Goal: Task Accomplishment & Management: Manage account settings

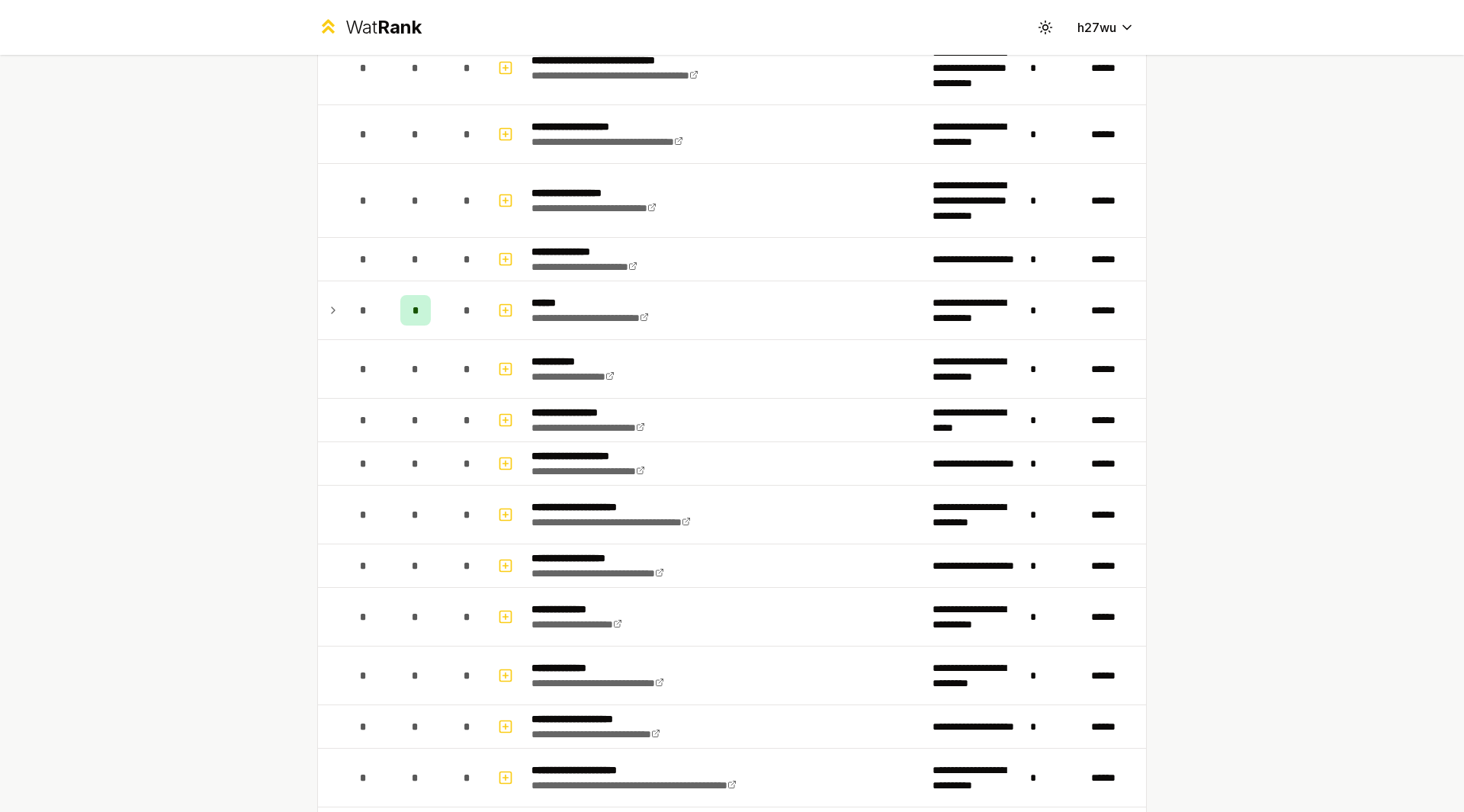
scroll to position [2189, 0]
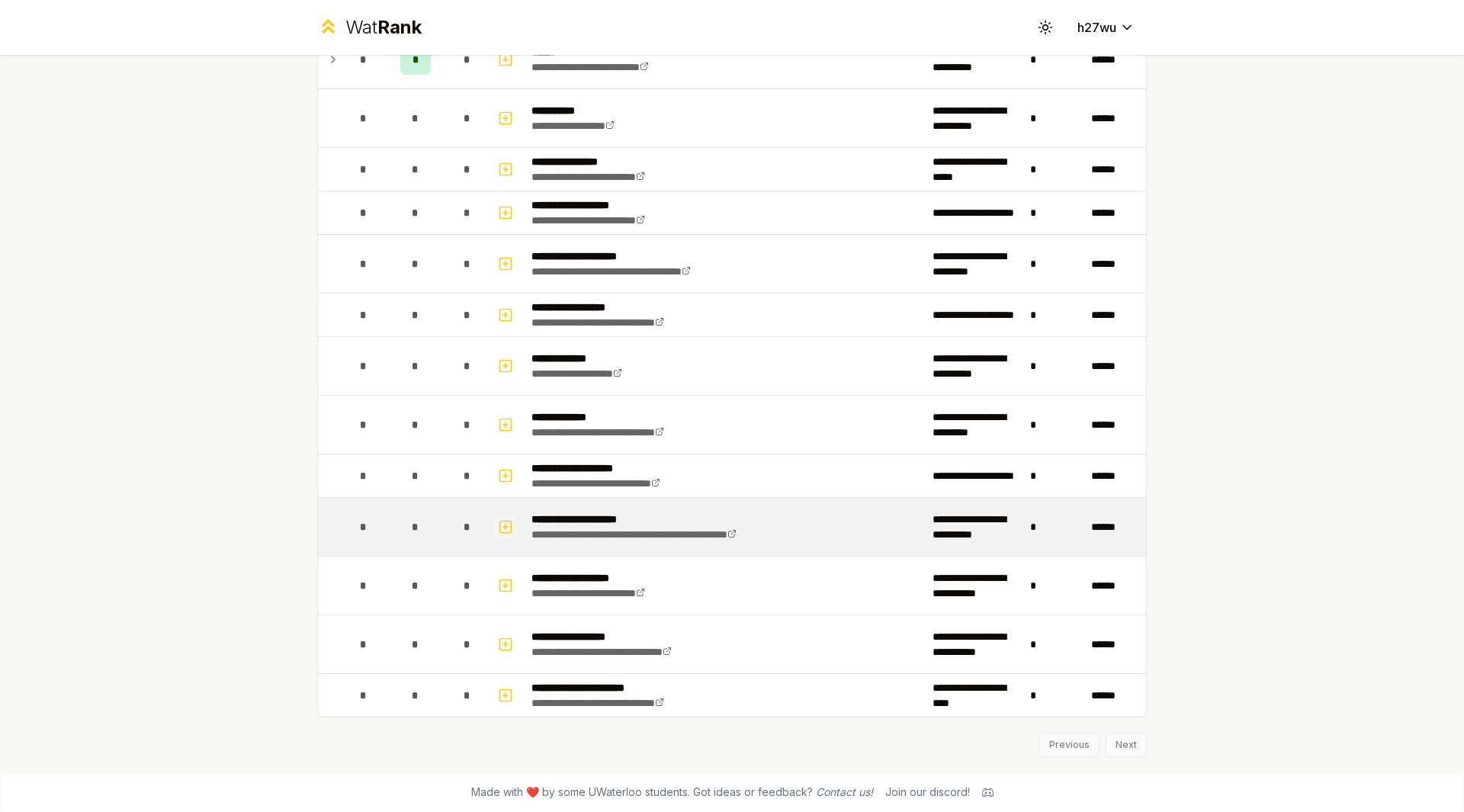
click at [506, 533] on icon "button" at bounding box center [505, 527] width 15 height 18
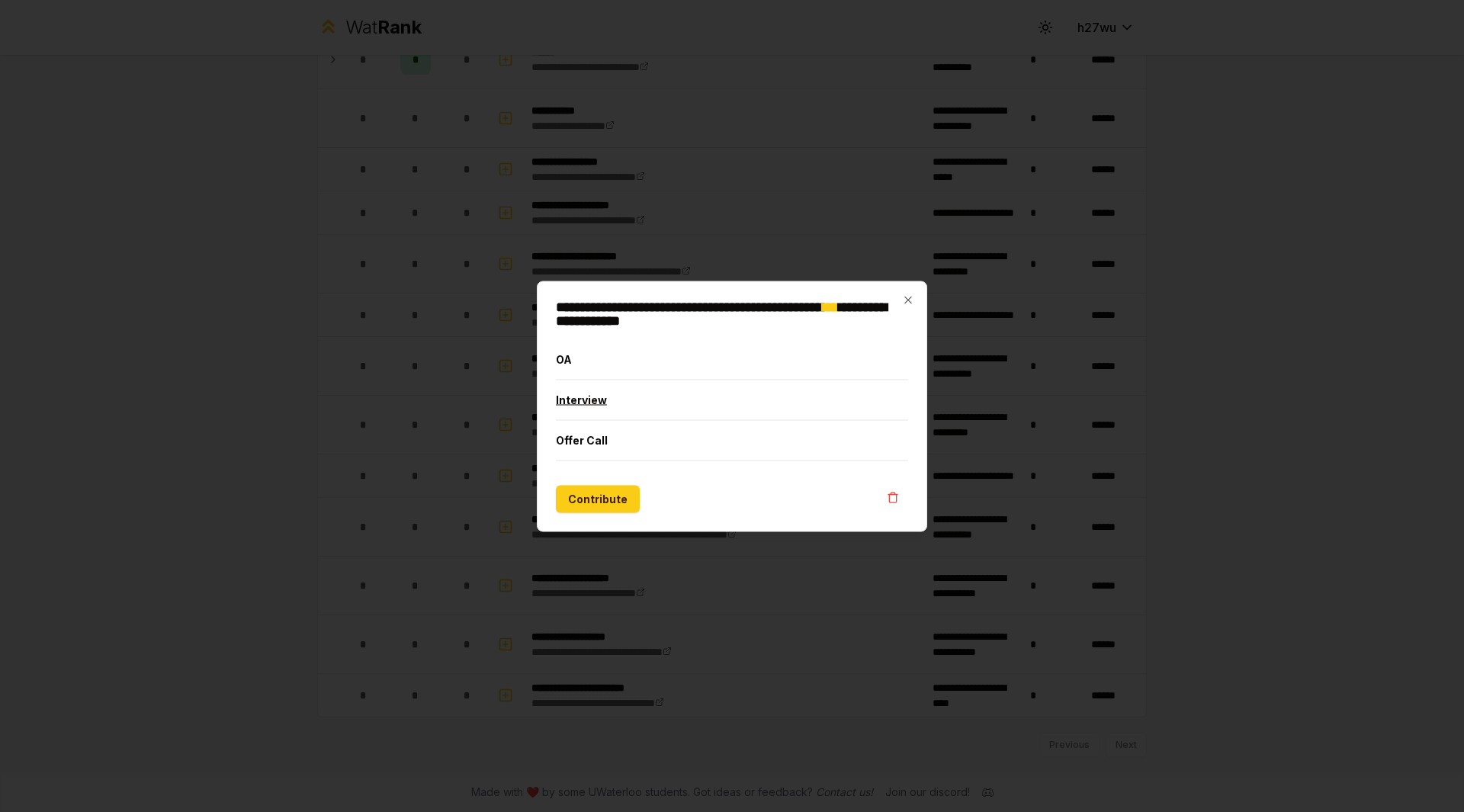
click at [628, 398] on button "Interview" at bounding box center [732, 400] width 353 height 40
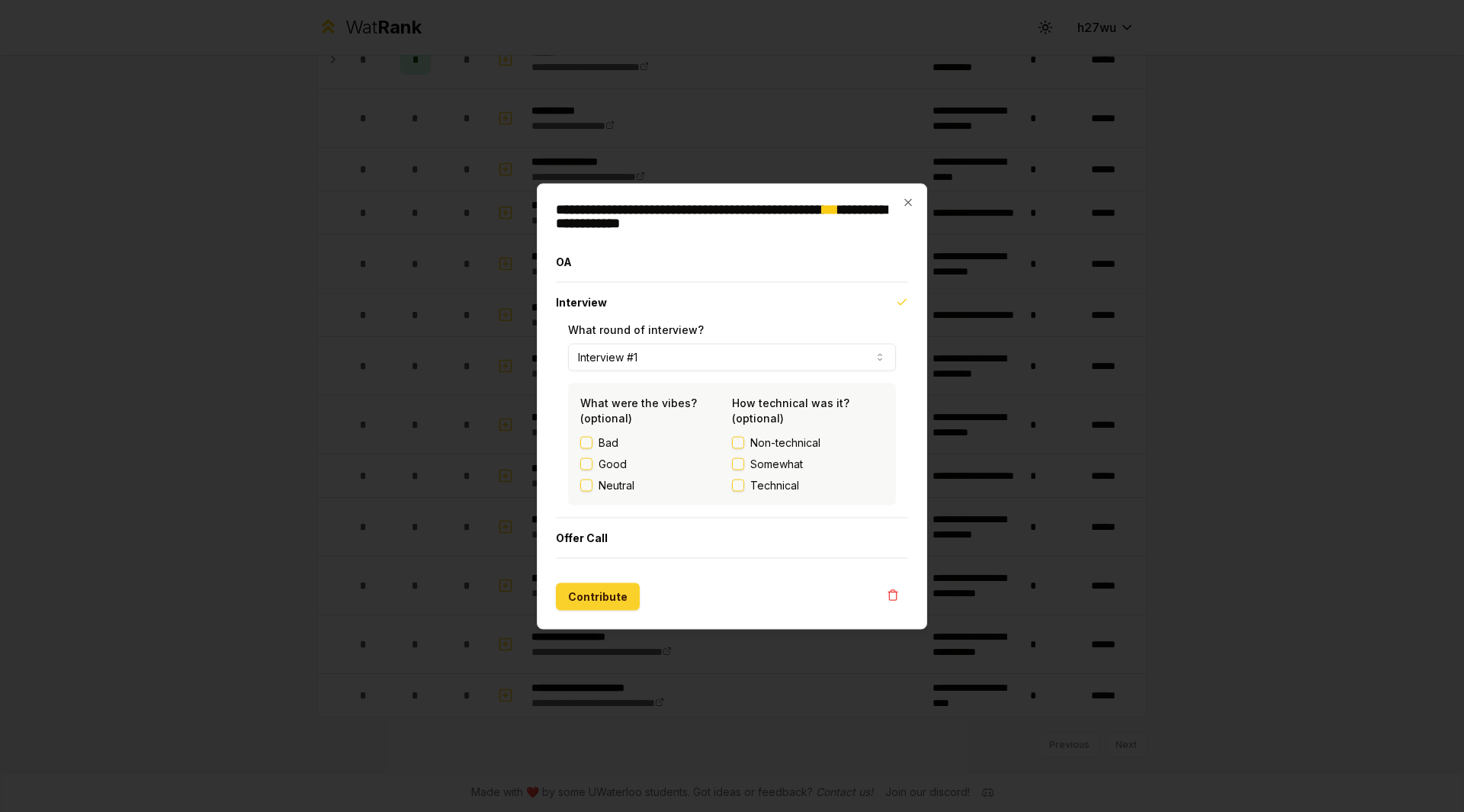
click at [601, 597] on button "Contribute" at bounding box center [598, 596] width 84 height 27
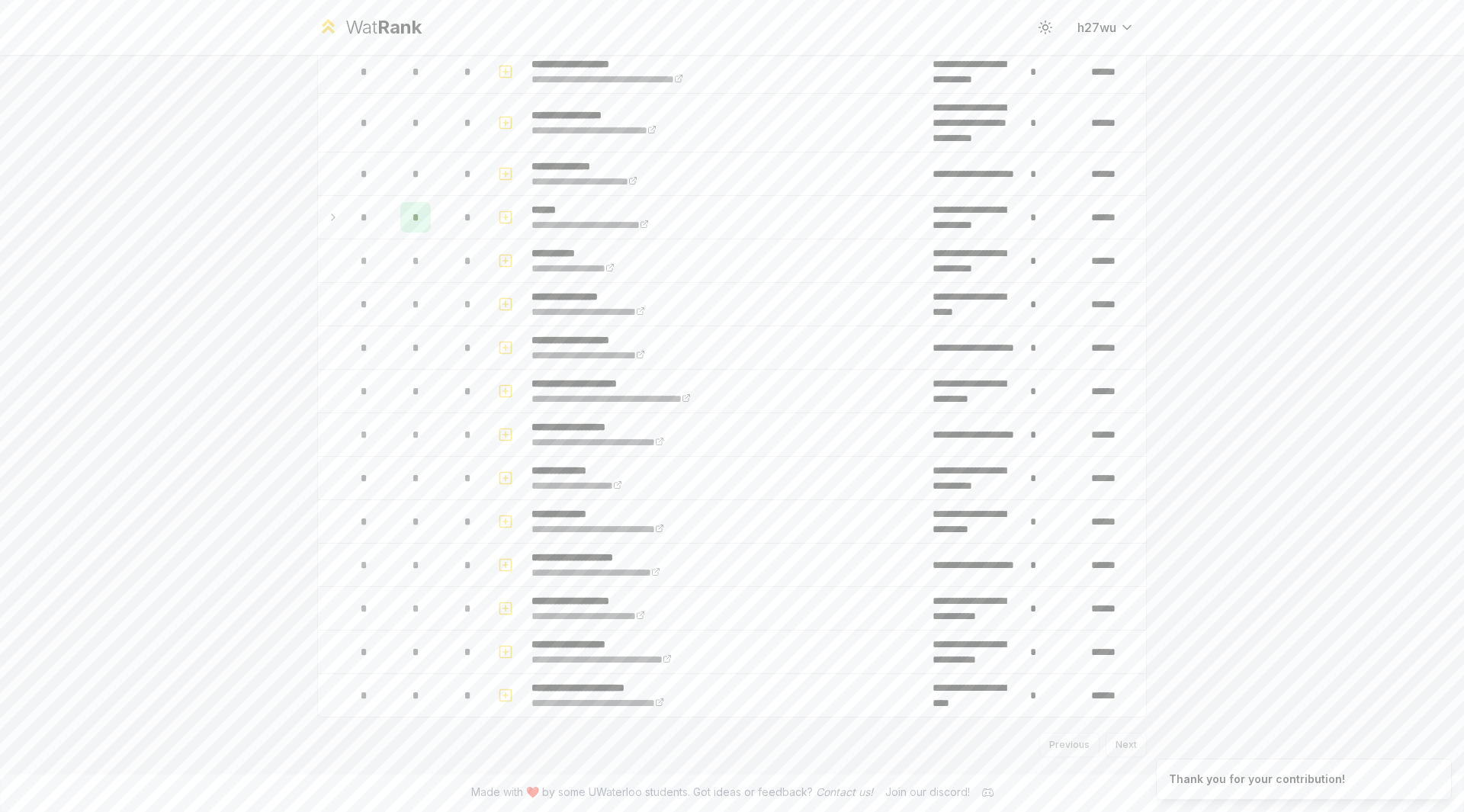
scroll to position [0, 0]
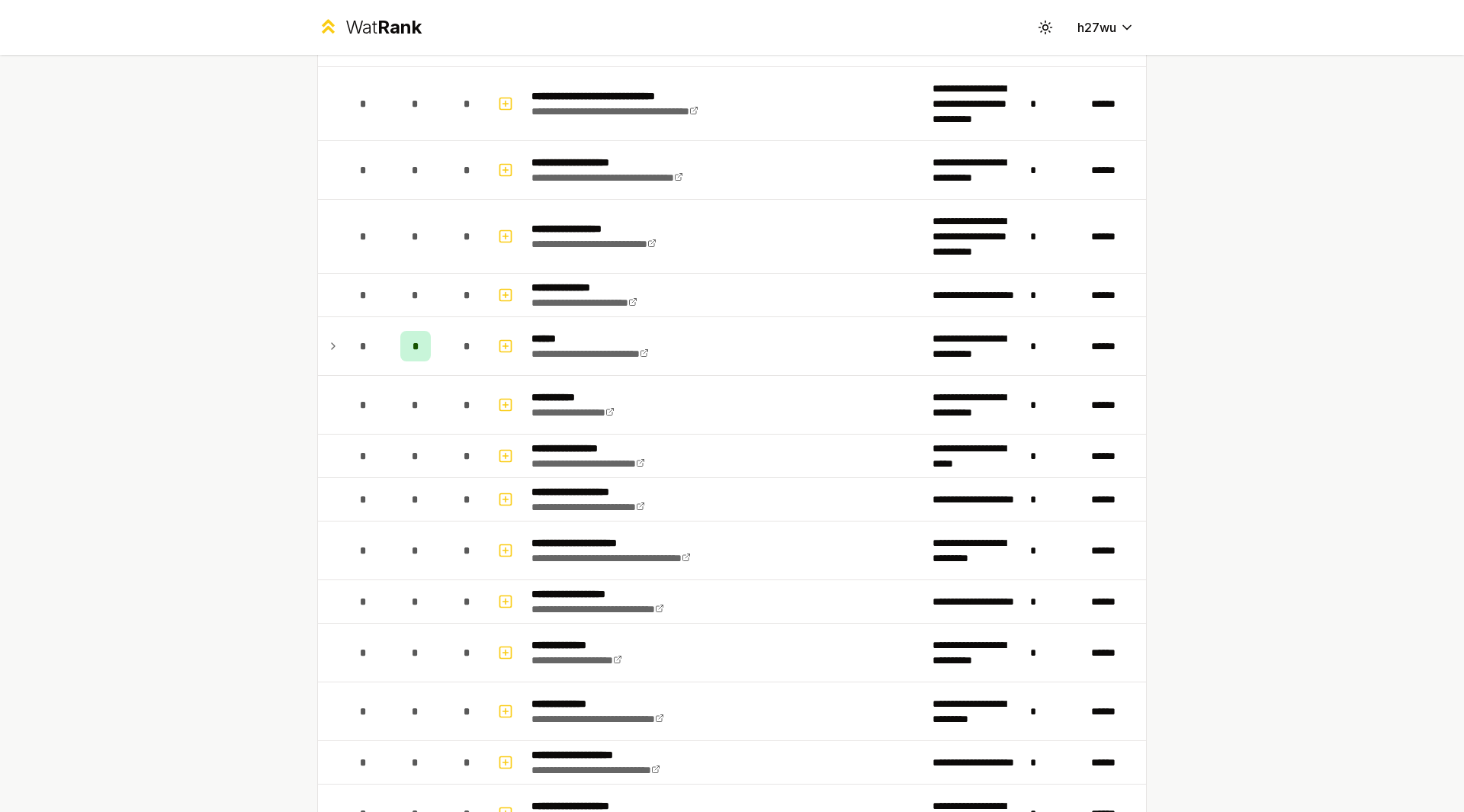
scroll to position [1960, 0]
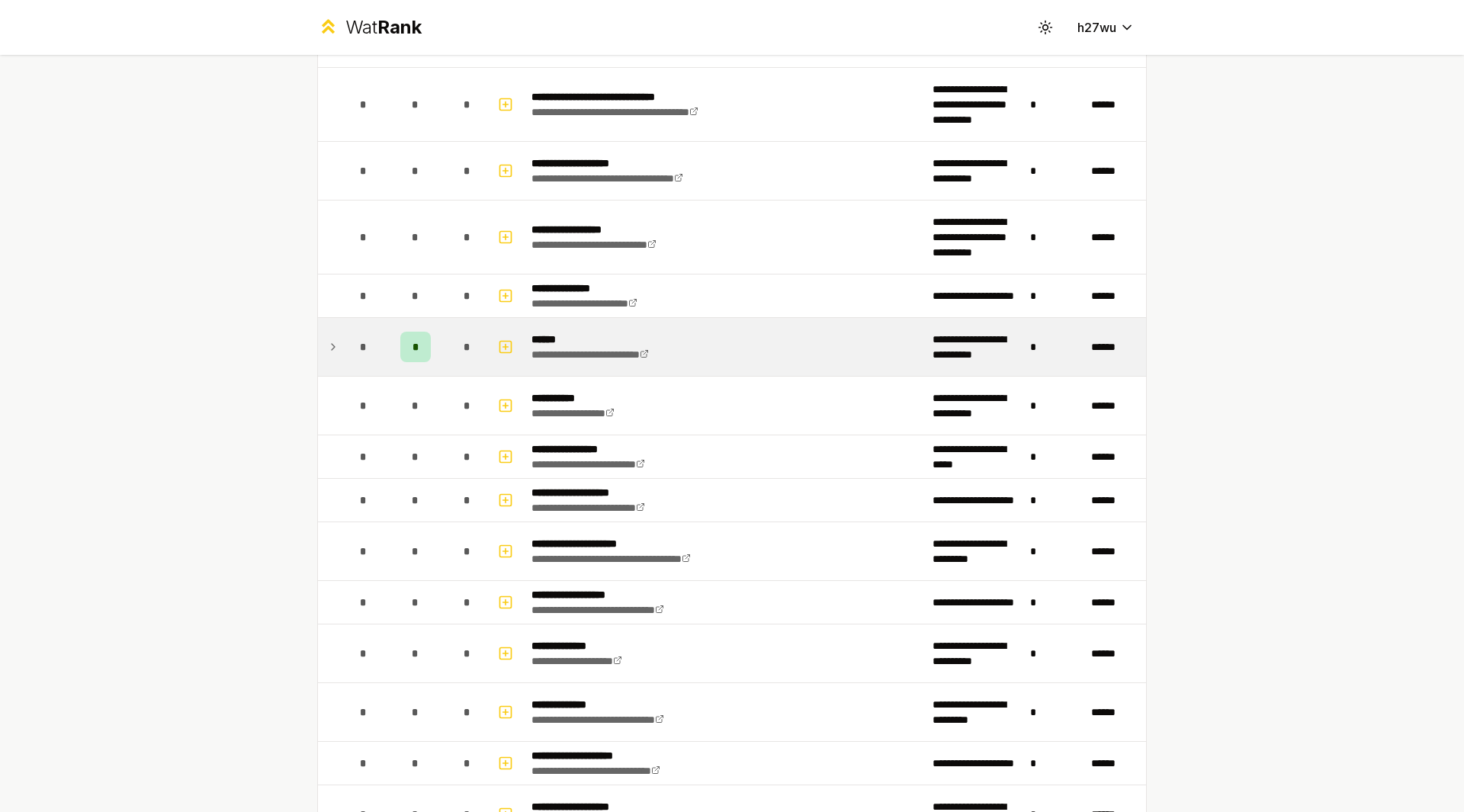
click at [318, 349] on td at bounding box center [330, 347] width 25 height 58
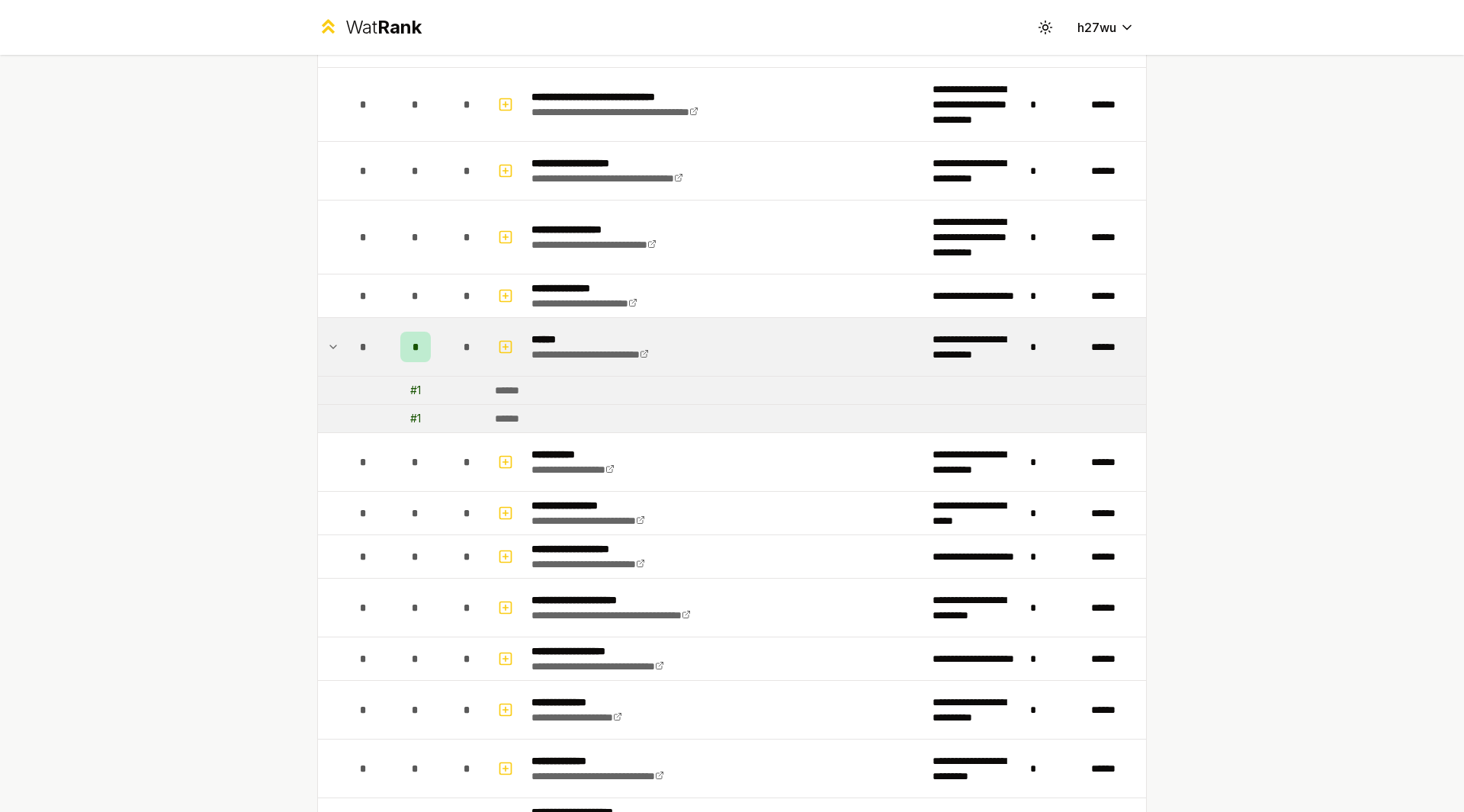
click at [318, 349] on td at bounding box center [330, 347] width 25 height 58
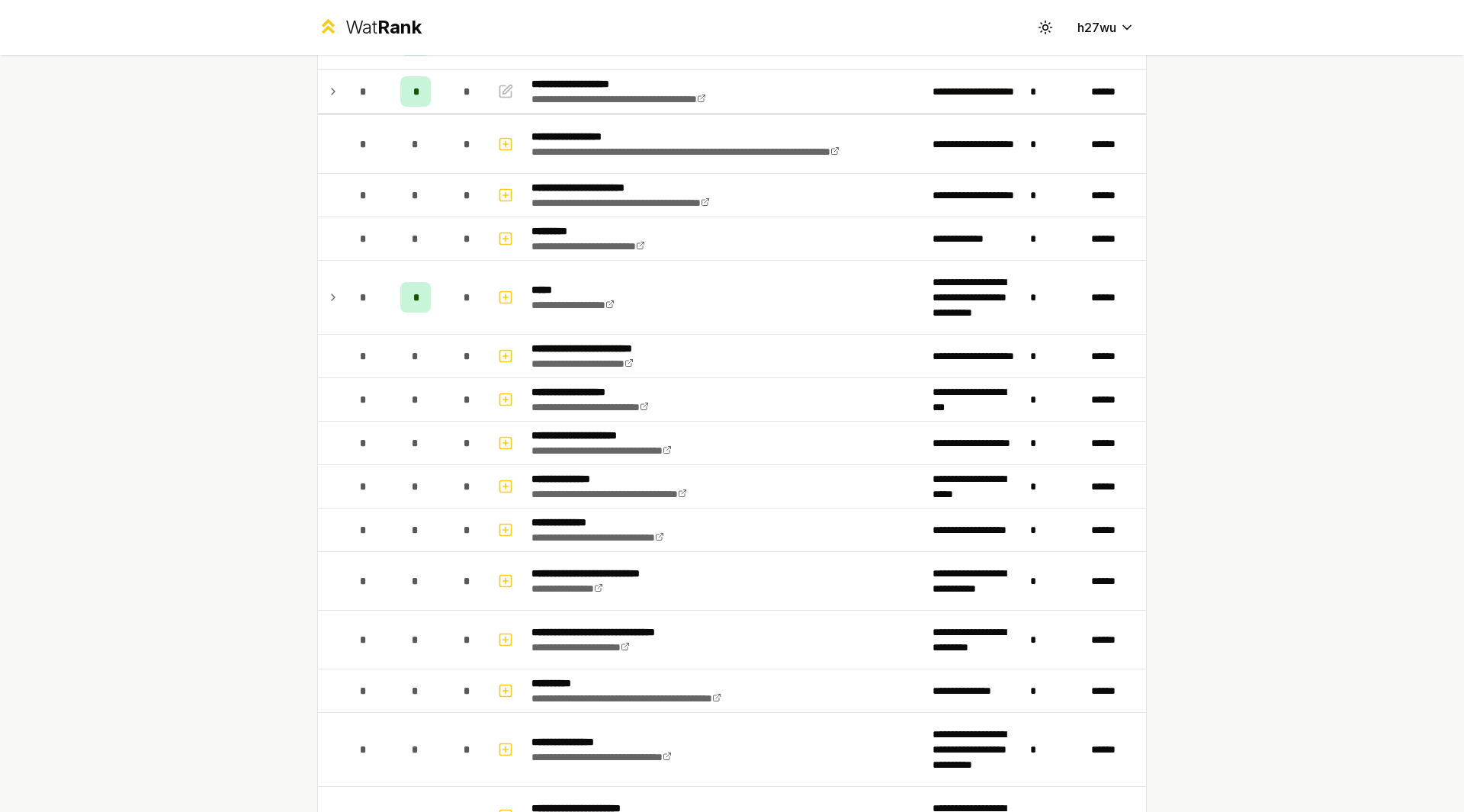
scroll to position [0, 0]
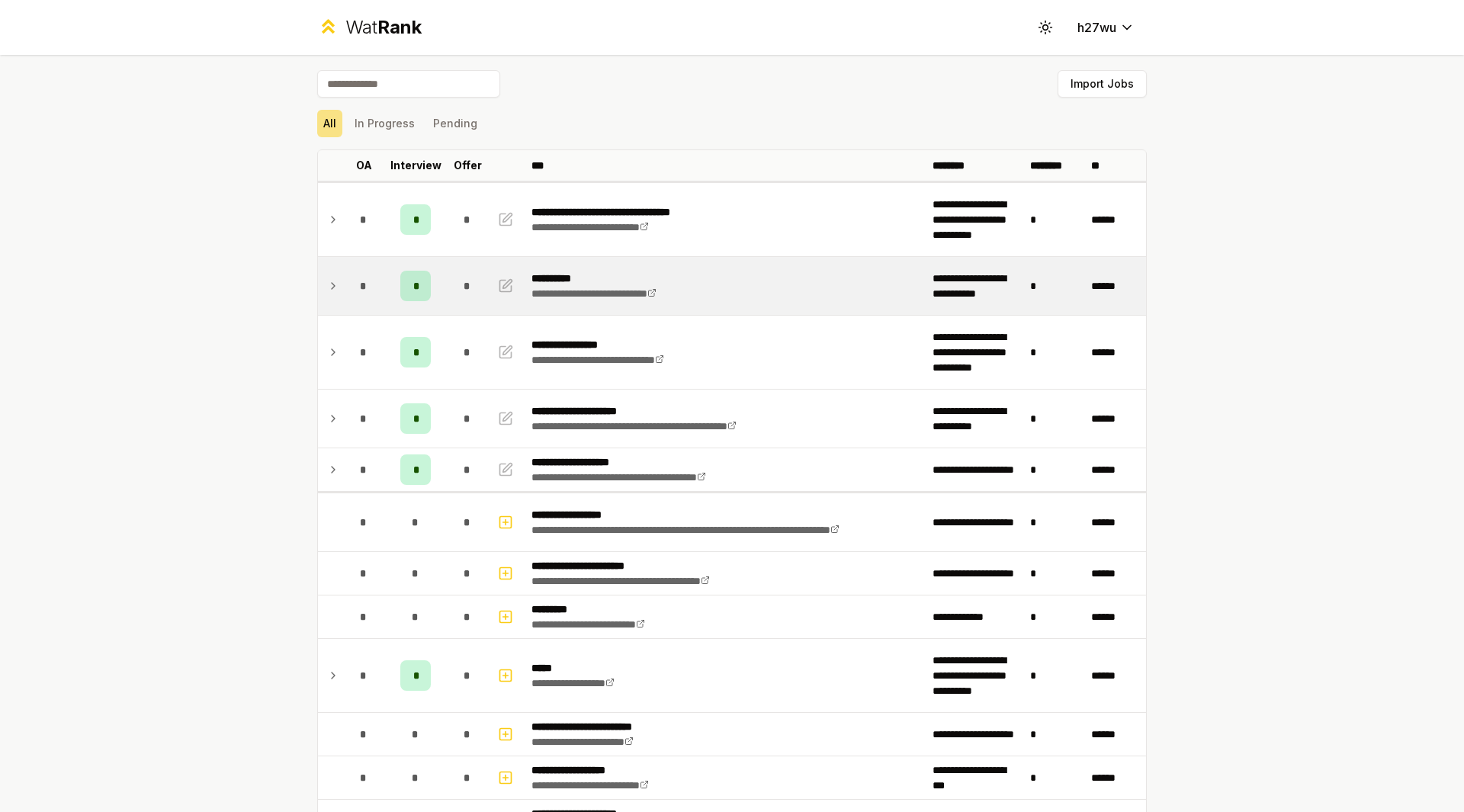
click at [332, 283] on icon at bounding box center [333, 286] width 12 height 18
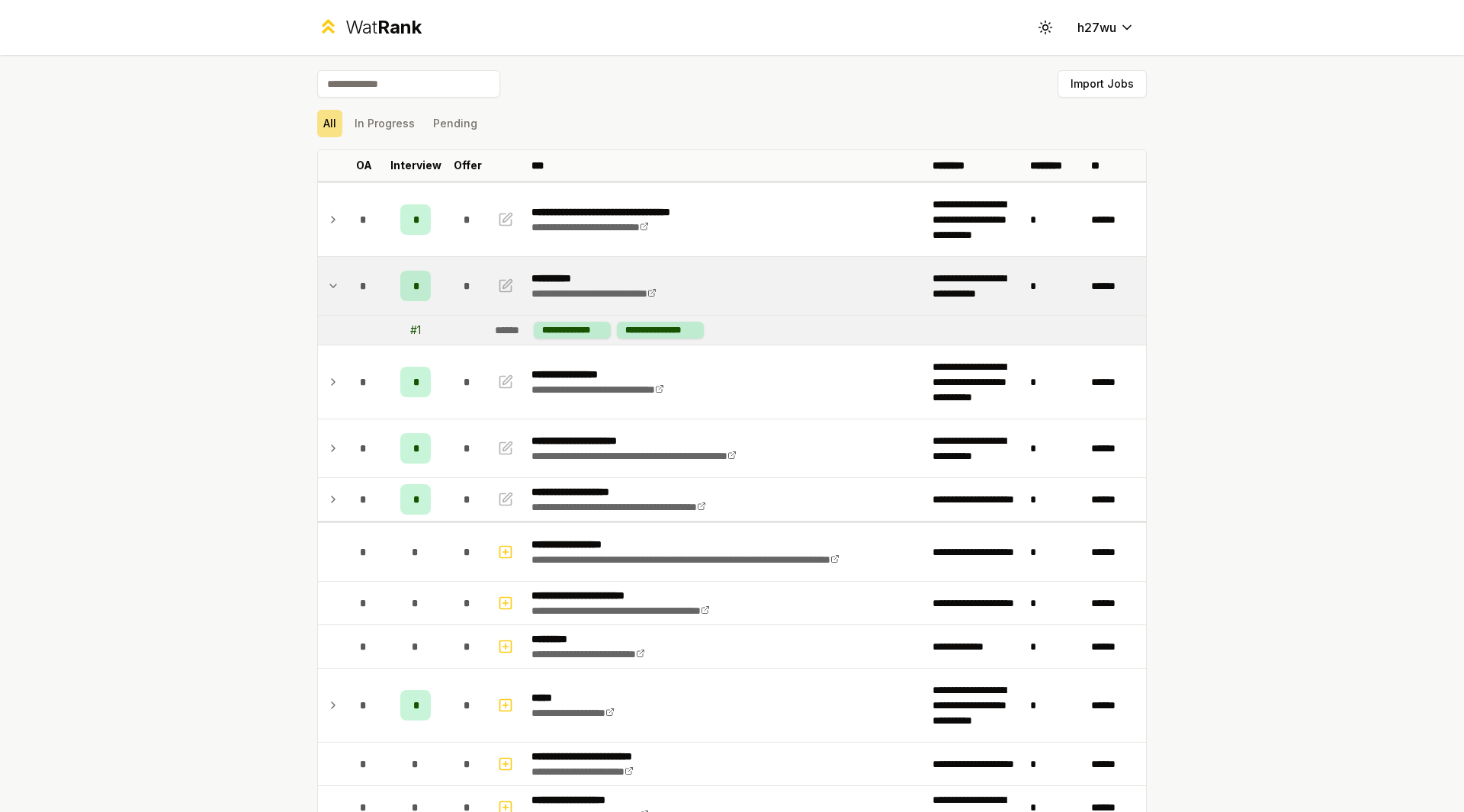
click at [332, 283] on icon at bounding box center [333, 286] width 12 height 18
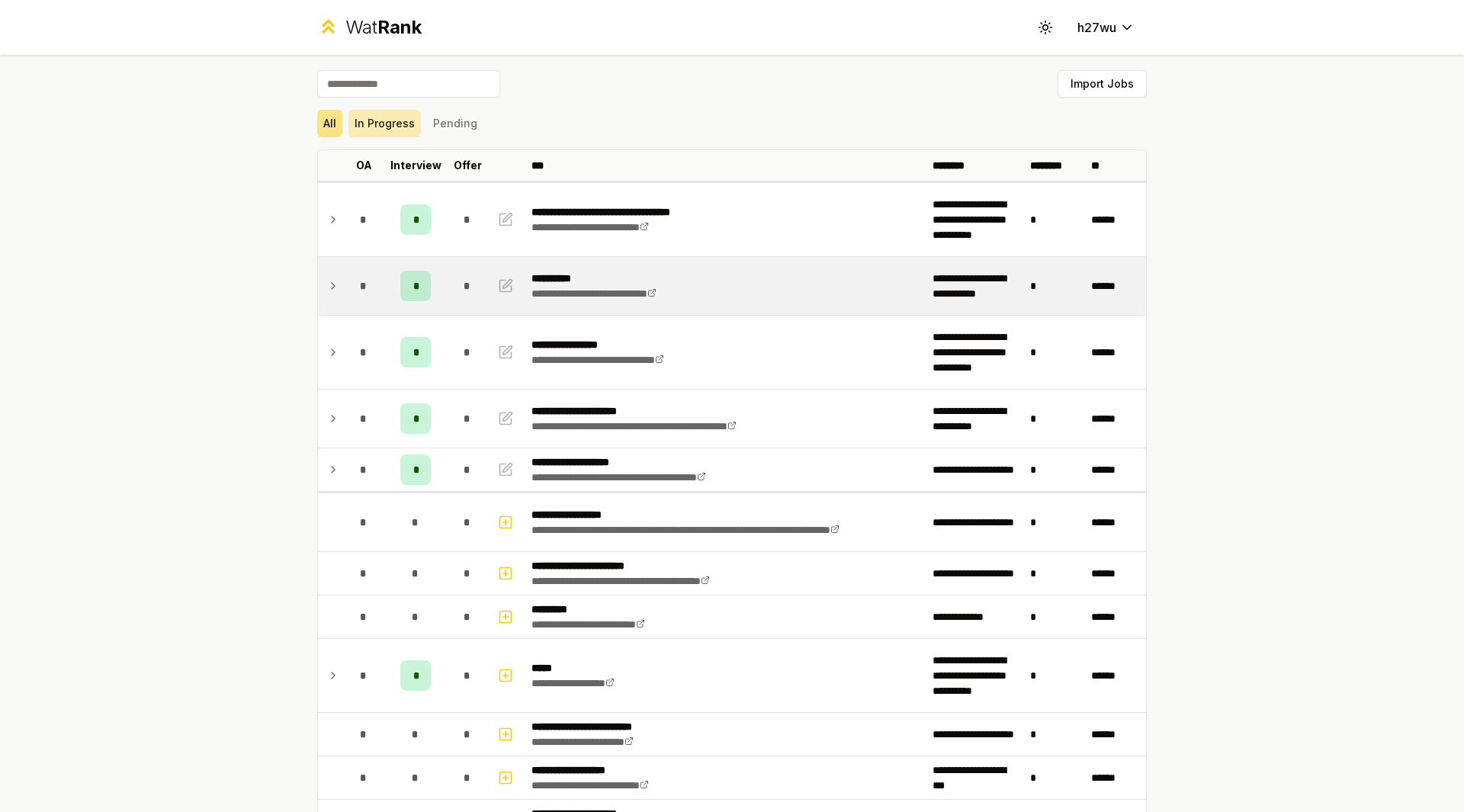
click at [383, 123] on button "In Progress" at bounding box center [384, 123] width 72 height 27
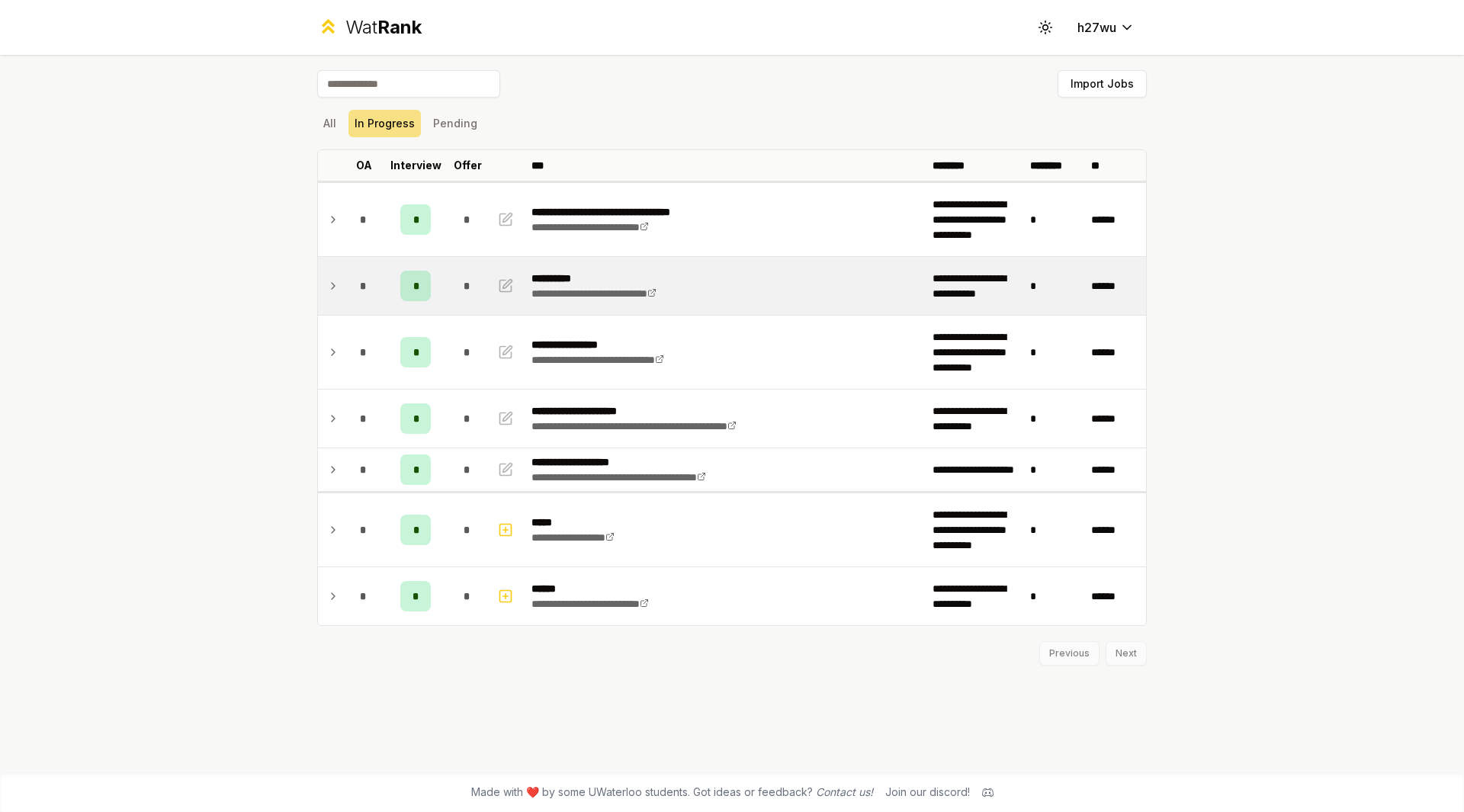
click at [303, 129] on div "**********" at bounding box center [732, 413] width 879 height 717
click at [327, 126] on button "All" at bounding box center [330, 123] width 26 height 27
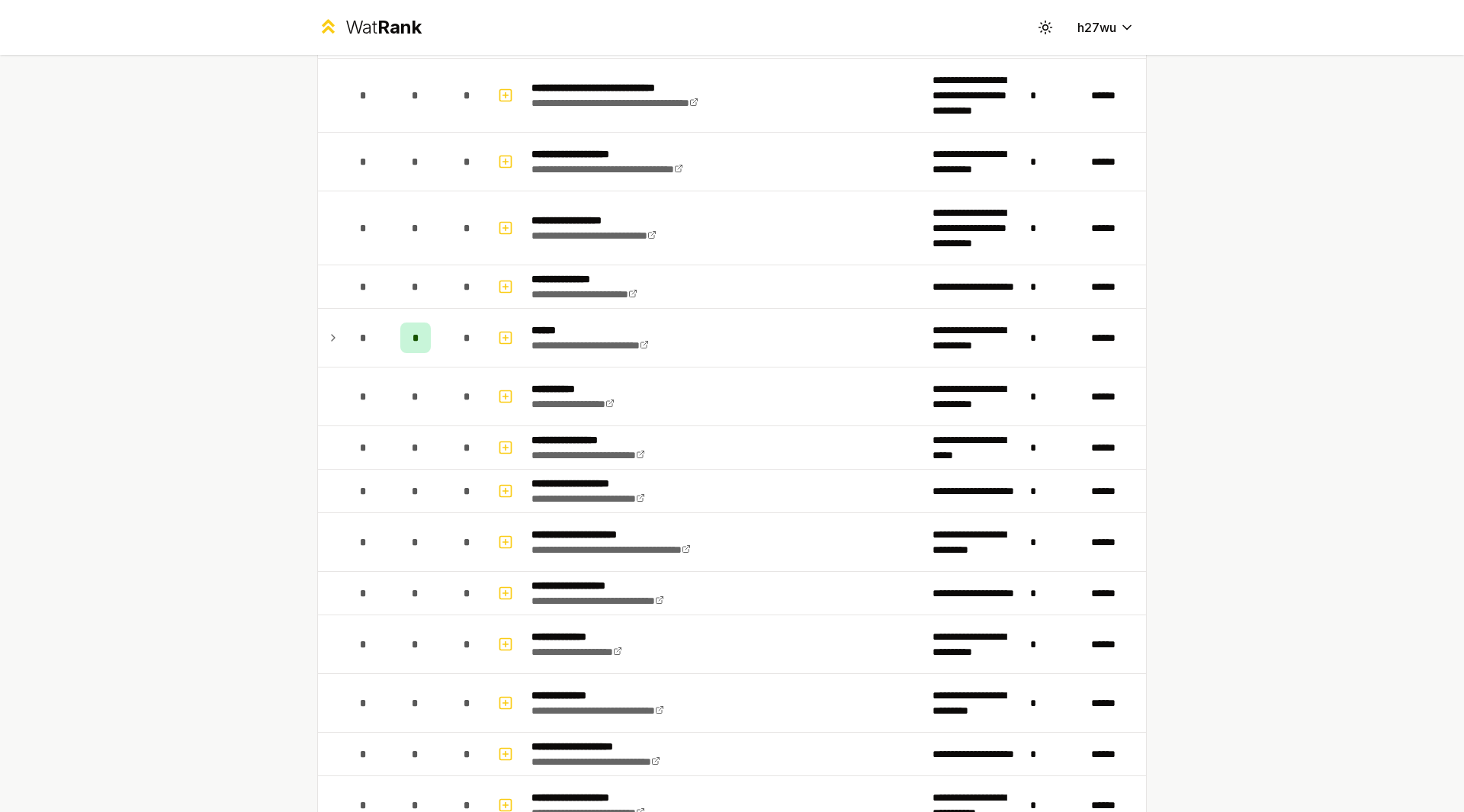
scroll to position [1968, 0]
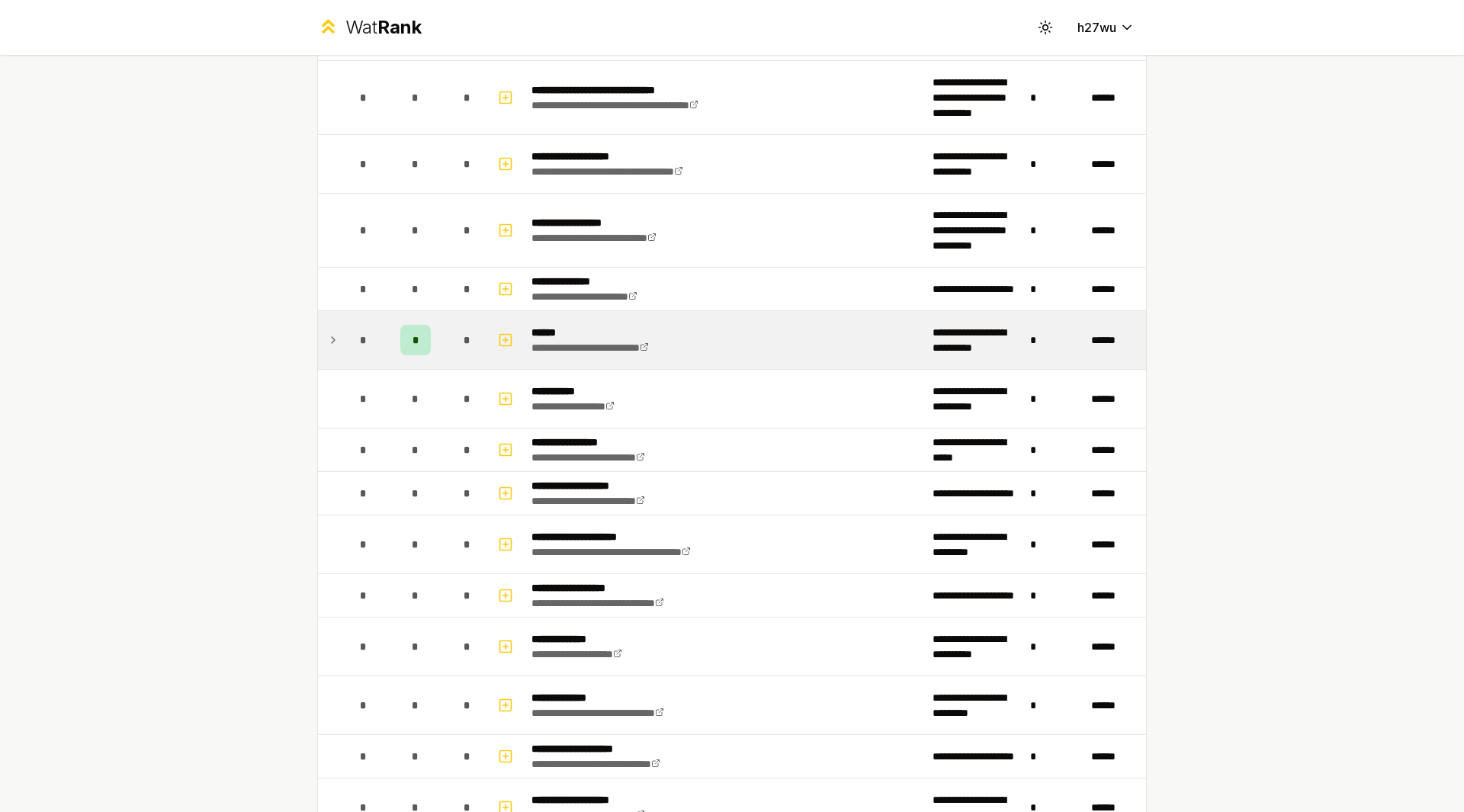
click at [320, 344] on td at bounding box center [330, 340] width 25 height 58
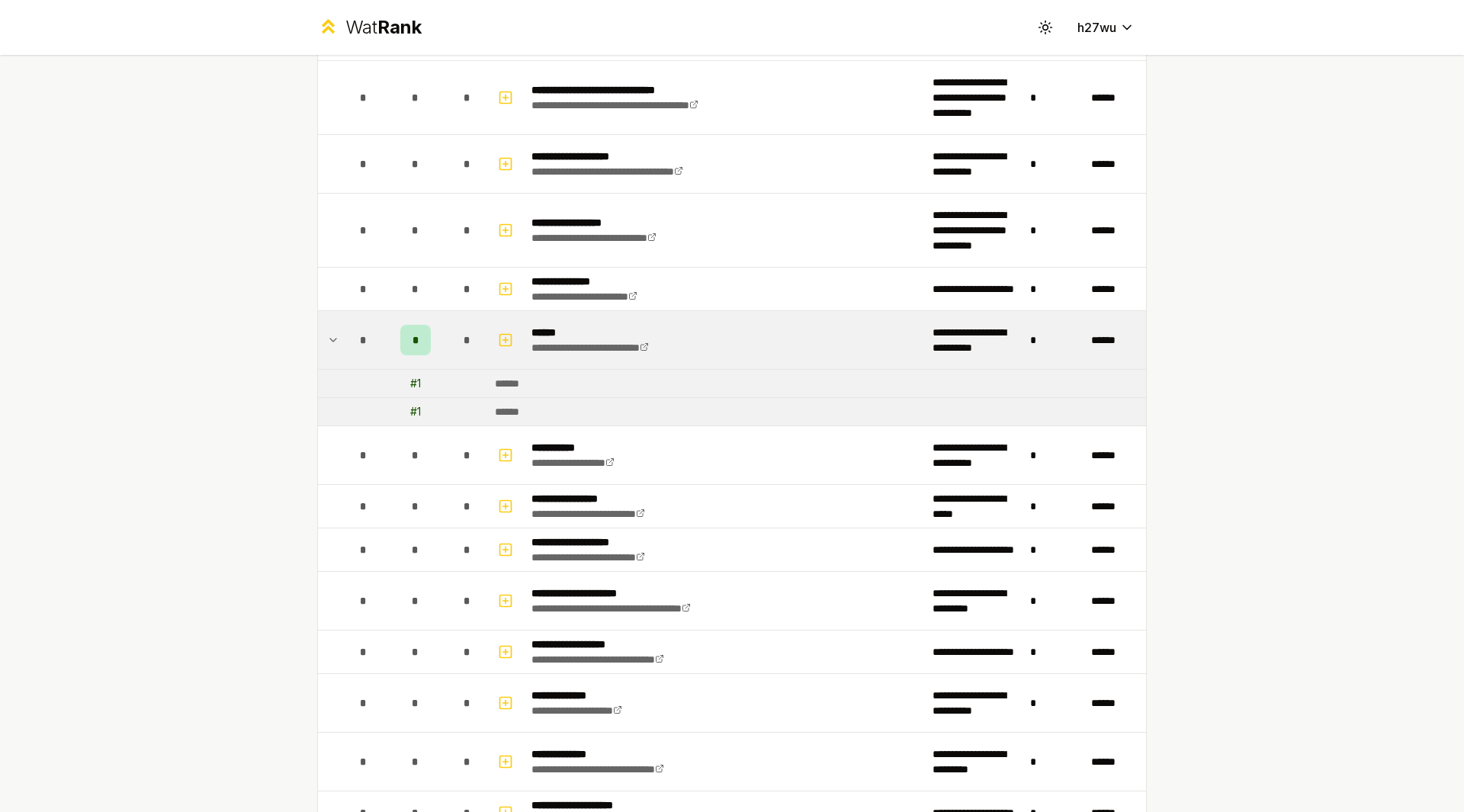
click at [320, 344] on td at bounding box center [330, 340] width 25 height 58
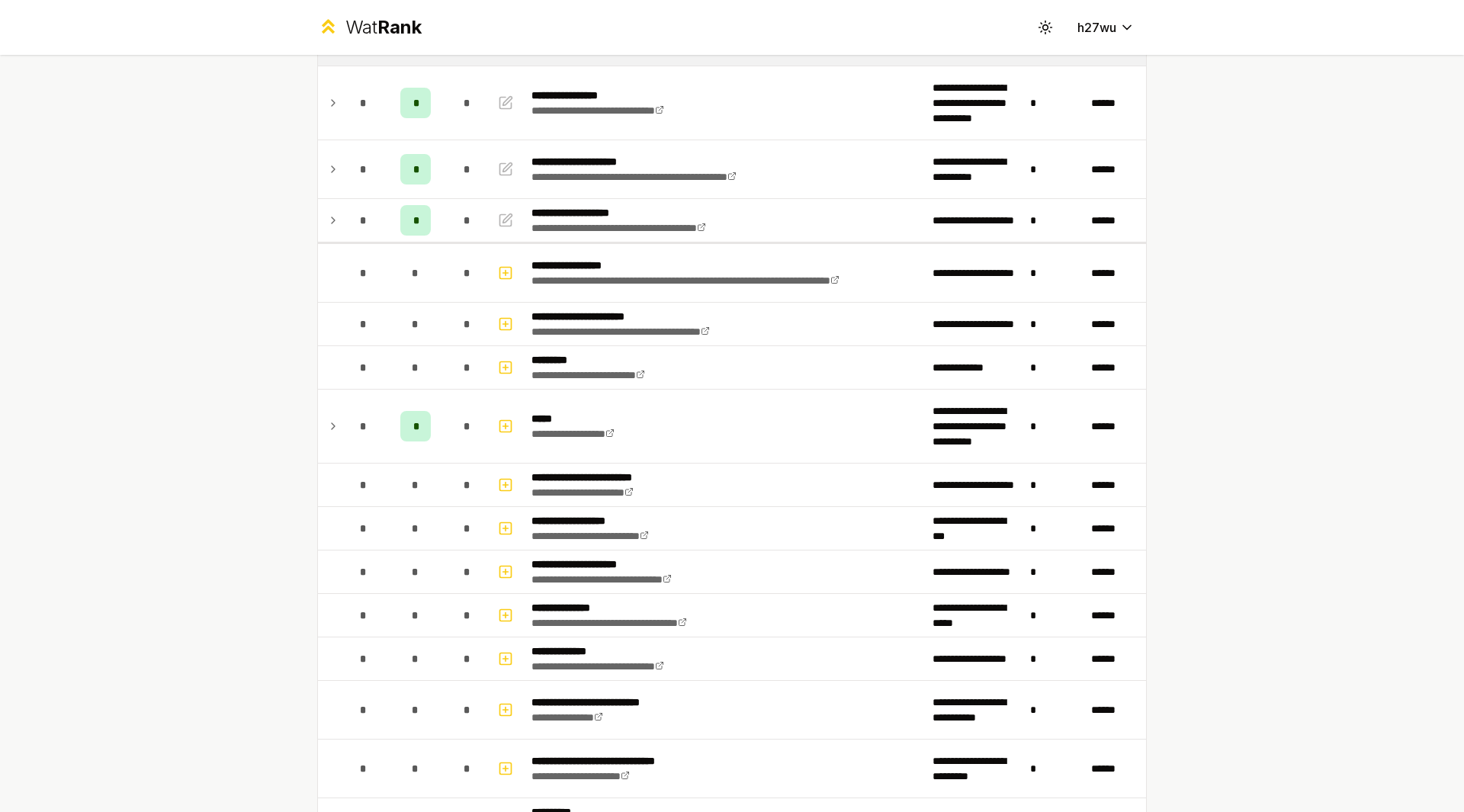
scroll to position [0, 0]
